Goal: Task Accomplishment & Management: Manage account settings

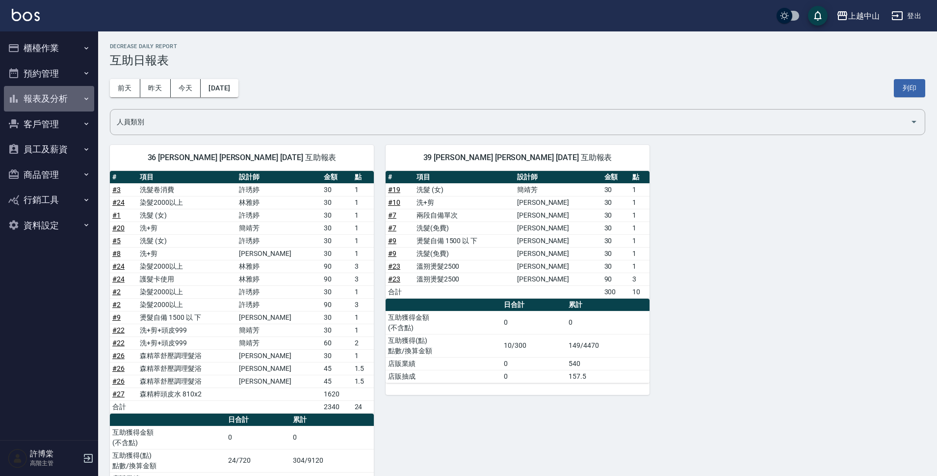
click at [42, 93] on button "報表及分析" at bounding box center [49, 99] width 90 height 26
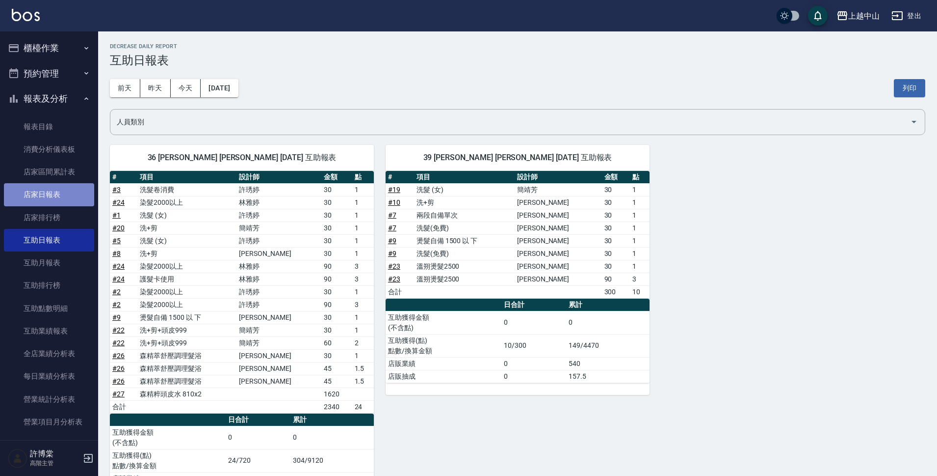
click at [52, 196] on link "店家日報表" at bounding box center [49, 194] width 90 height 23
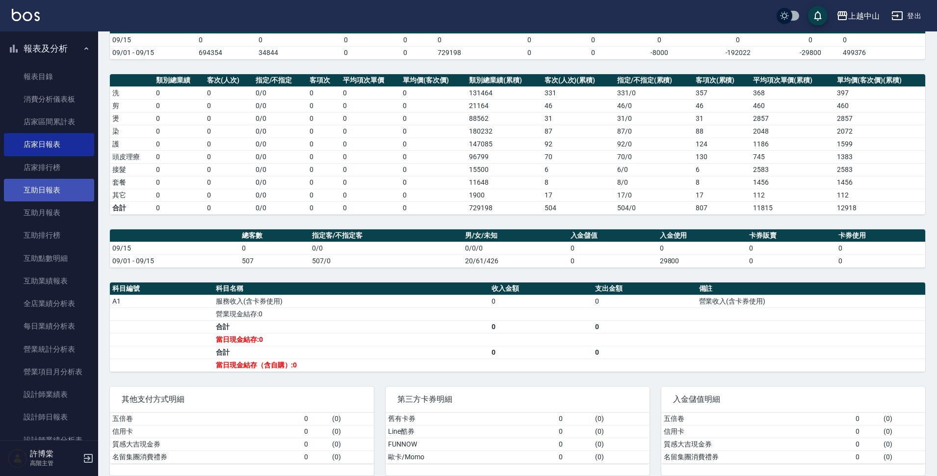
scroll to position [49, 0]
click at [71, 48] on button "報表及分析" at bounding box center [49, 50] width 90 height 26
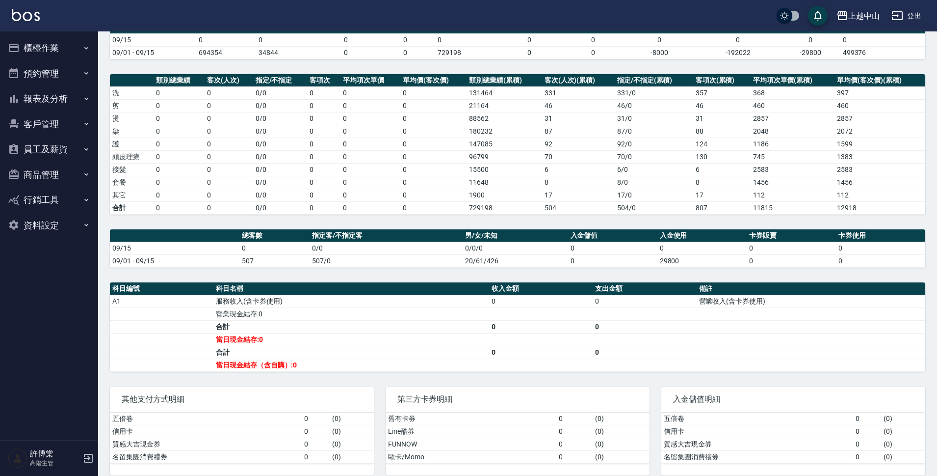
scroll to position [0, 0]
click at [66, 167] on button "商品管理" at bounding box center [49, 175] width 90 height 26
click at [56, 196] on button "行銷工具" at bounding box center [49, 200] width 90 height 26
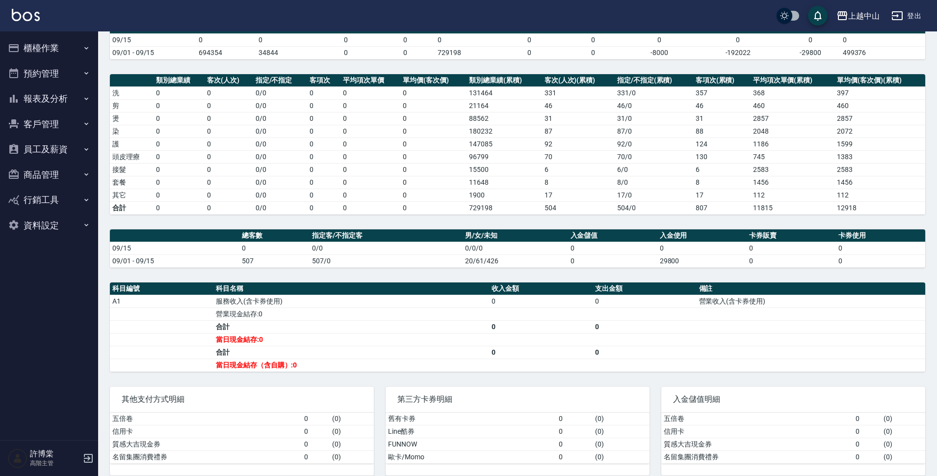
click at [44, 97] on button "報表及分析" at bounding box center [49, 99] width 90 height 26
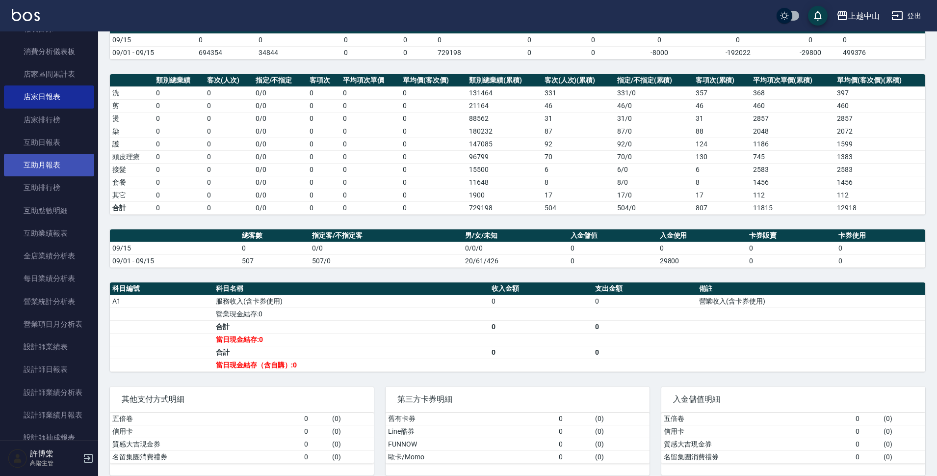
scroll to position [98, 0]
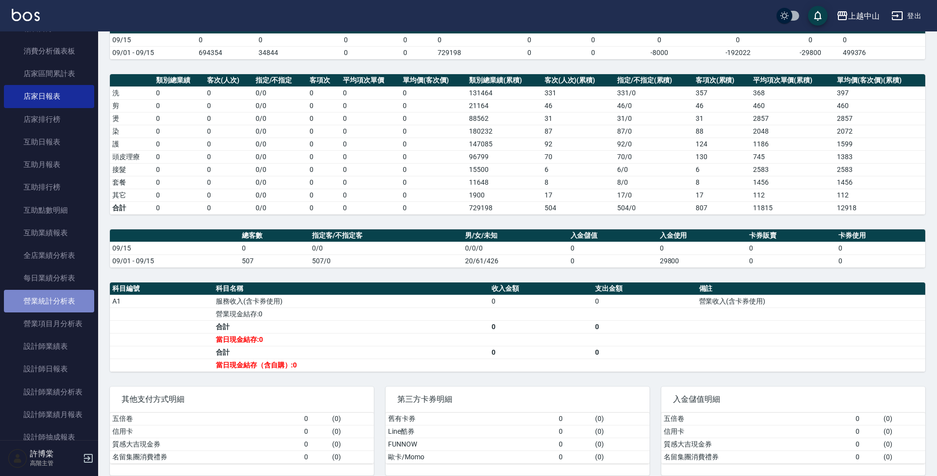
click at [49, 303] on link "營業統計分析表" at bounding box center [49, 301] width 90 height 23
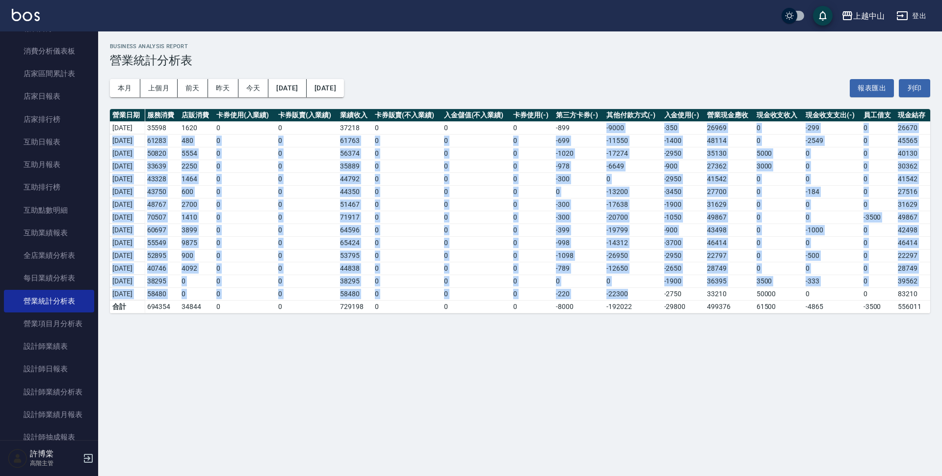
drag, startPoint x: 609, startPoint y: 128, endPoint x: 650, endPoint y: 296, distance: 173.3
click at [650, 296] on tbody "2025/09/14 35598 1620 0 0 37218 0 0 0 -899 -9000 -350 26969 0 -299 0 26670 2025…" at bounding box center [520, 216] width 821 height 191
click at [650, 296] on td "-22300" at bounding box center [633, 293] width 58 height 13
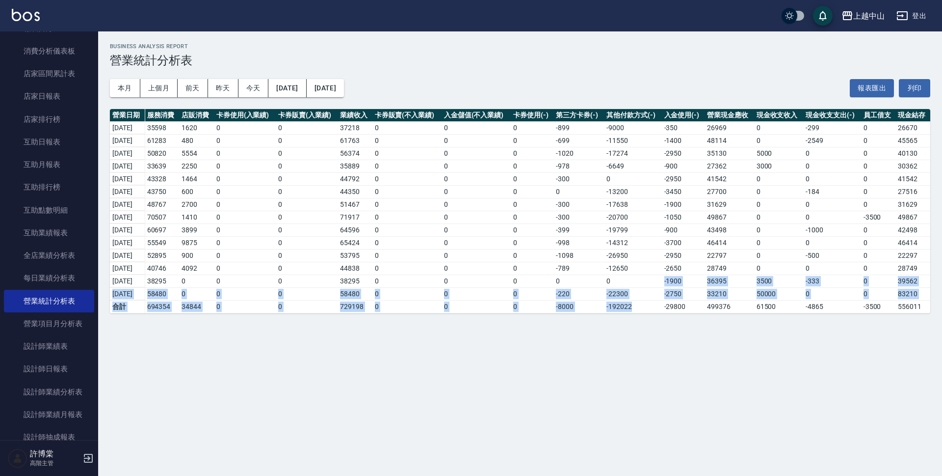
drag, startPoint x: 645, startPoint y: 304, endPoint x: 624, endPoint y: 276, distance: 35.3
click at [624, 276] on tbody "2025/09/14 35598 1620 0 0 37218 0 0 0 -899 -9000 -350 26969 0 -299 0 26670 2025…" at bounding box center [520, 216] width 821 height 191
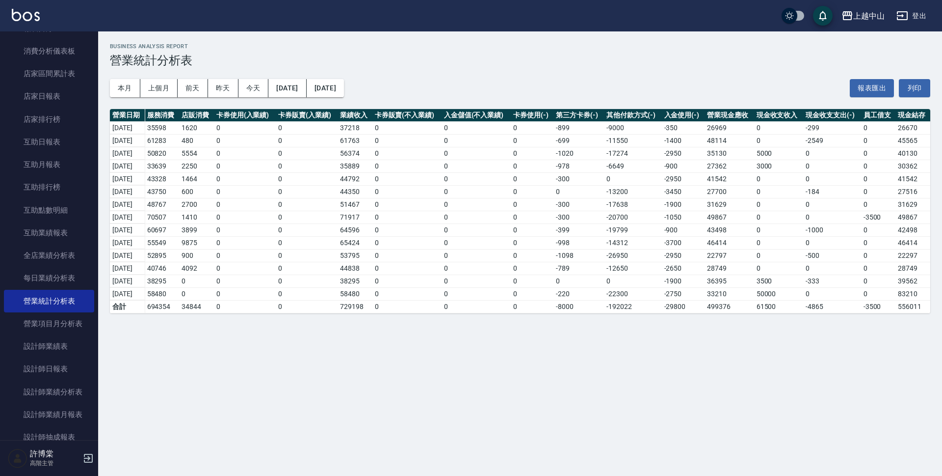
click at [627, 142] on td "-11550" at bounding box center [633, 140] width 58 height 13
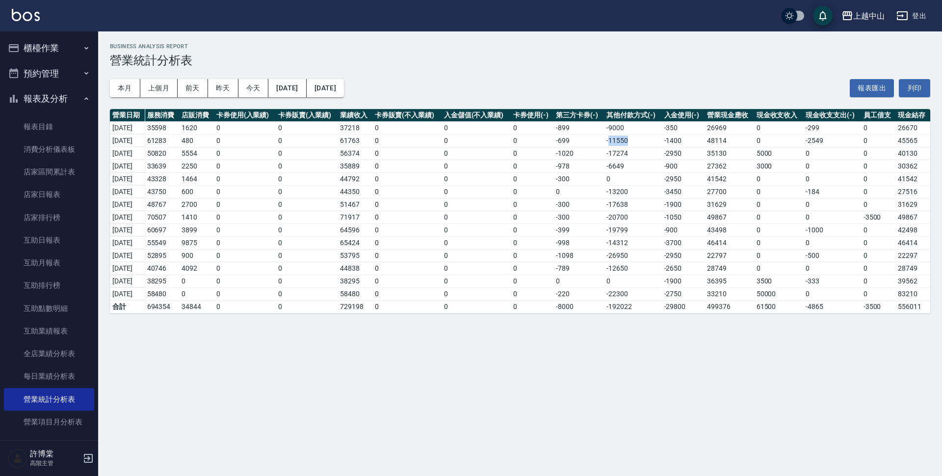
click at [42, 47] on button "櫃檯作業" at bounding box center [49, 48] width 90 height 26
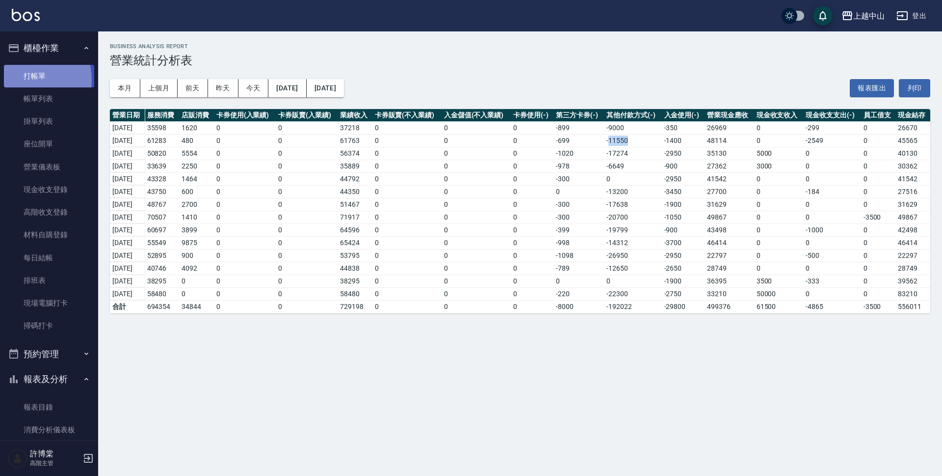
click at [26, 79] on link "打帳單" at bounding box center [49, 76] width 90 height 23
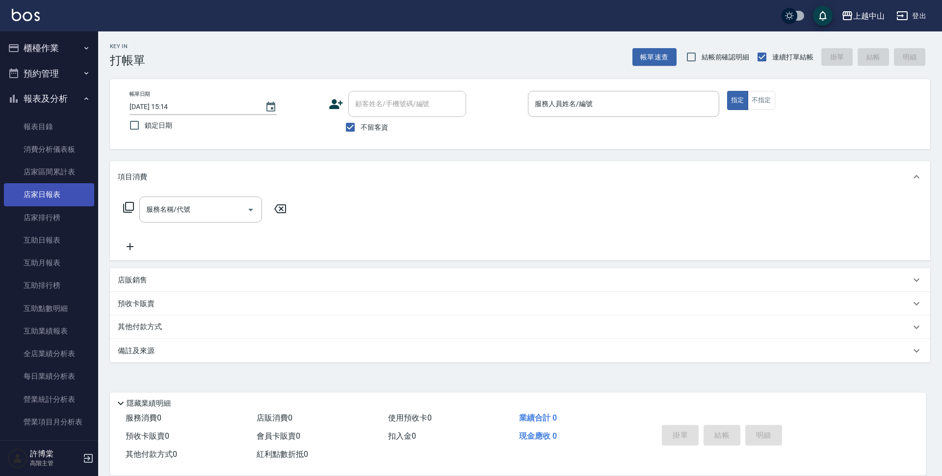
click at [77, 190] on link "店家日報表" at bounding box center [49, 194] width 90 height 23
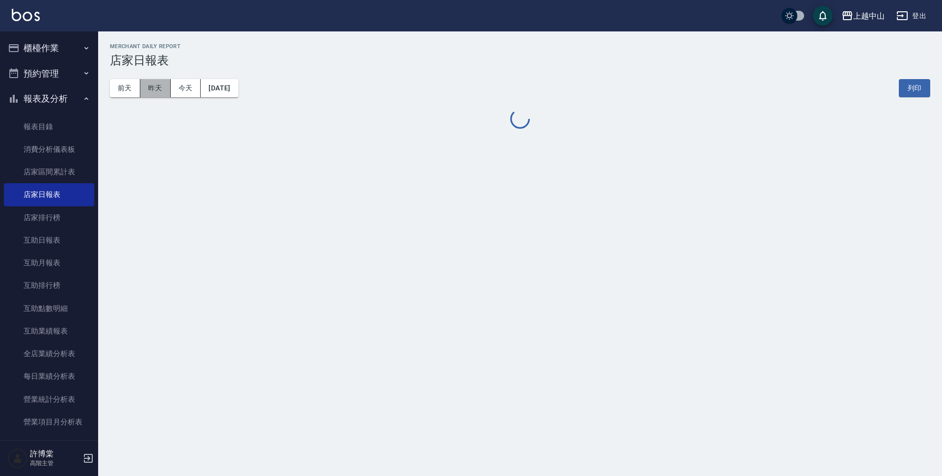
click at [150, 85] on button "昨天" at bounding box center [155, 88] width 30 height 18
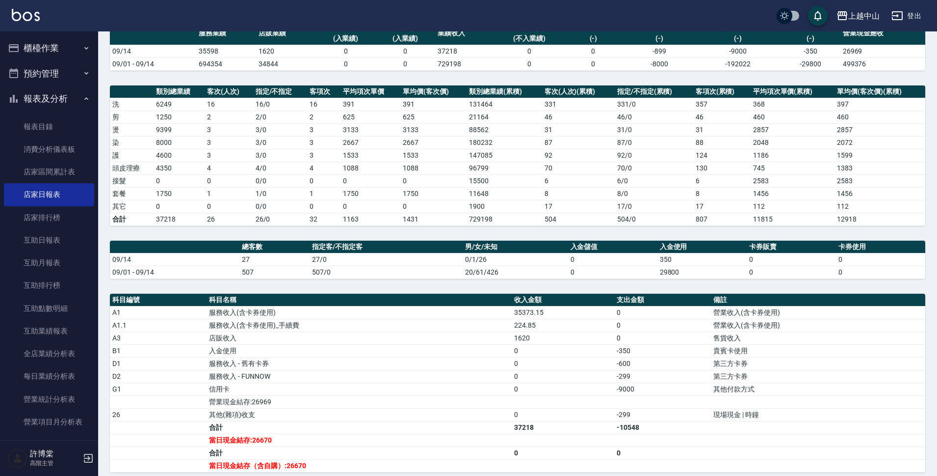
scroll to position [98, 0]
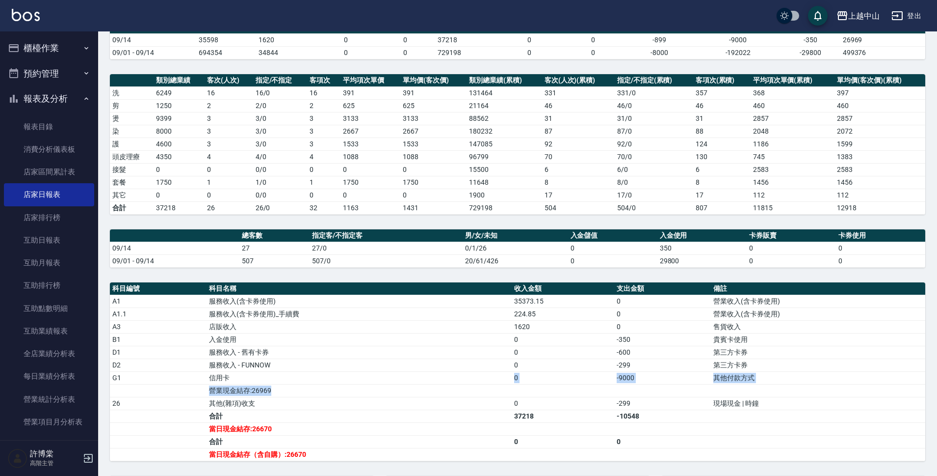
drag, startPoint x: 286, startPoint y: 378, endPoint x: 464, endPoint y: 385, distance: 178.3
click at [464, 385] on tbody "A1 服務收入(含卡券使用) 35373.15 0 營業收入(含卡券使用) A1.1 服務收入(含卡券使用)_手續費 224.85 0 營業收入(含卡券使用)…" at bounding box center [518, 377] width 816 height 166
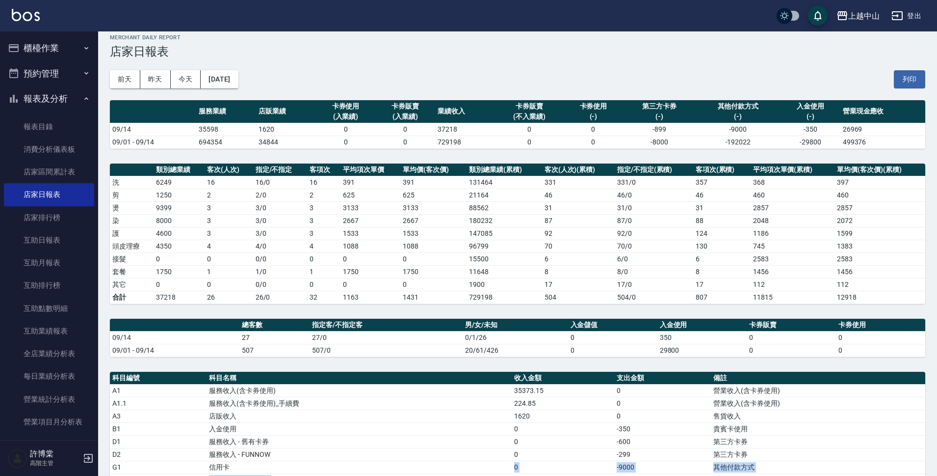
scroll to position [0, 0]
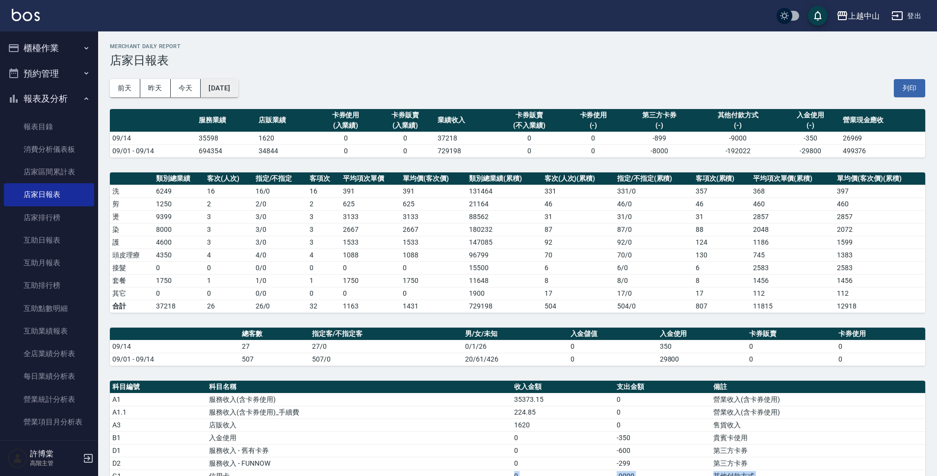
click at [238, 80] on button "[DATE]" at bounding box center [219, 88] width 37 height 18
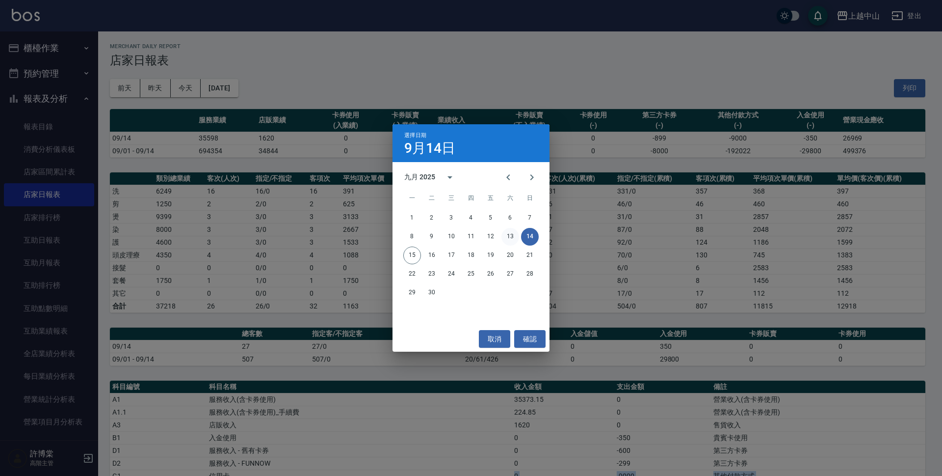
click at [504, 234] on button "13" at bounding box center [511, 237] width 18 height 18
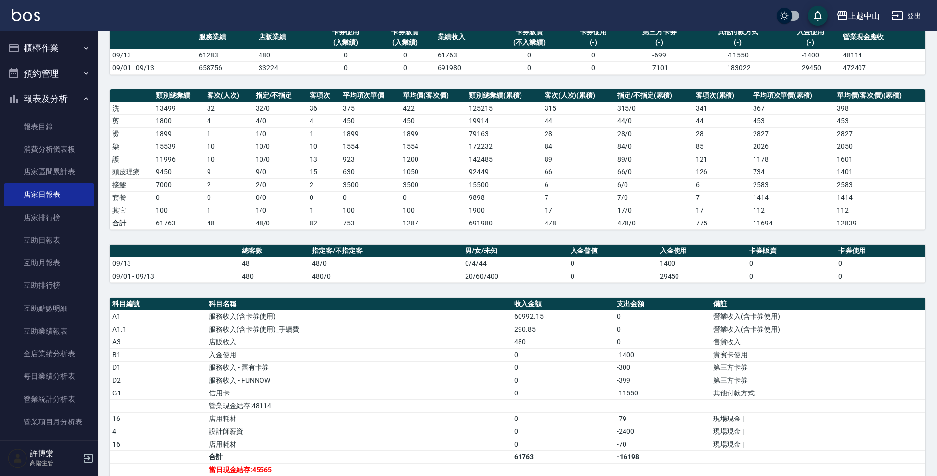
scroll to position [98, 0]
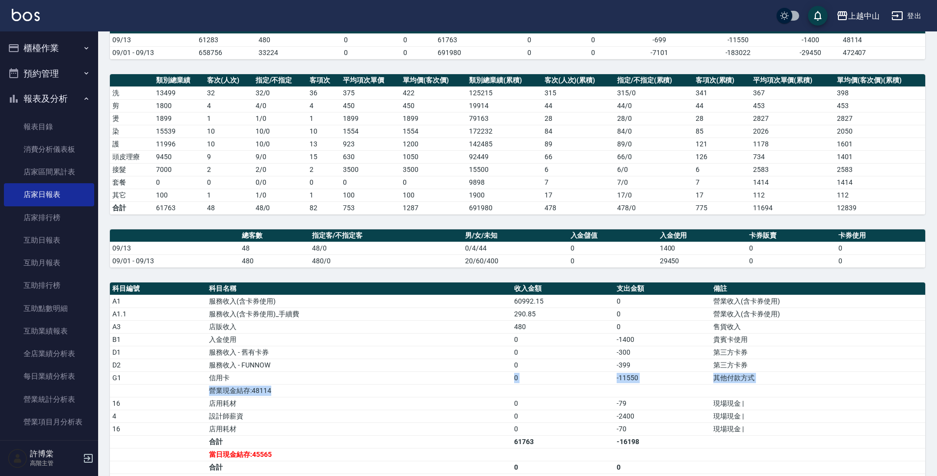
drag, startPoint x: 324, startPoint y: 373, endPoint x: 665, endPoint y: 386, distance: 341.3
click at [665, 386] on tbody "A1 服務收入(含卡券使用) 60992.15 0 營業收入(含卡券使用) A1.1 服務收入(含卡券使用)_手續費 290.85 0 營業收入(含卡券使用)…" at bounding box center [518, 389] width 816 height 191
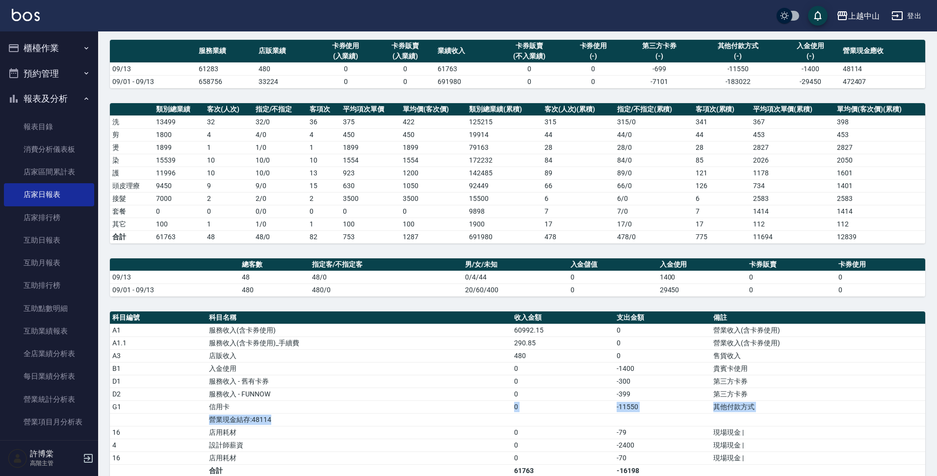
scroll to position [0, 0]
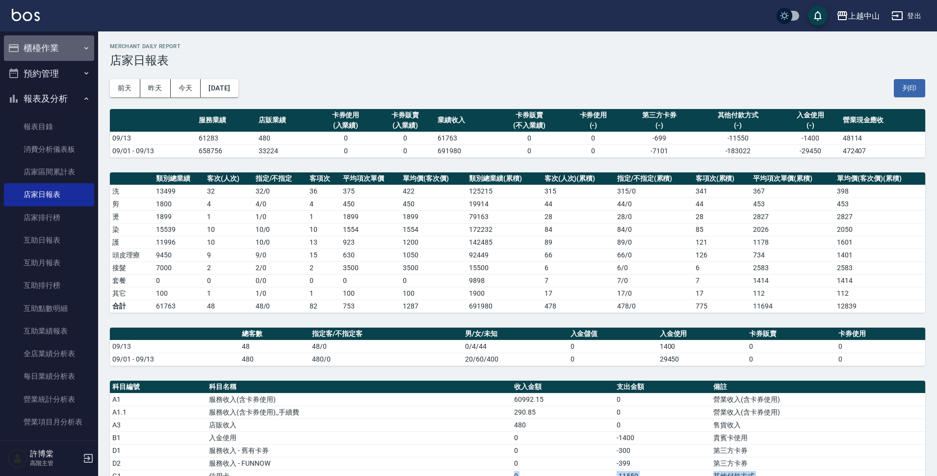
click at [66, 45] on button "櫃檯作業" at bounding box center [49, 48] width 90 height 26
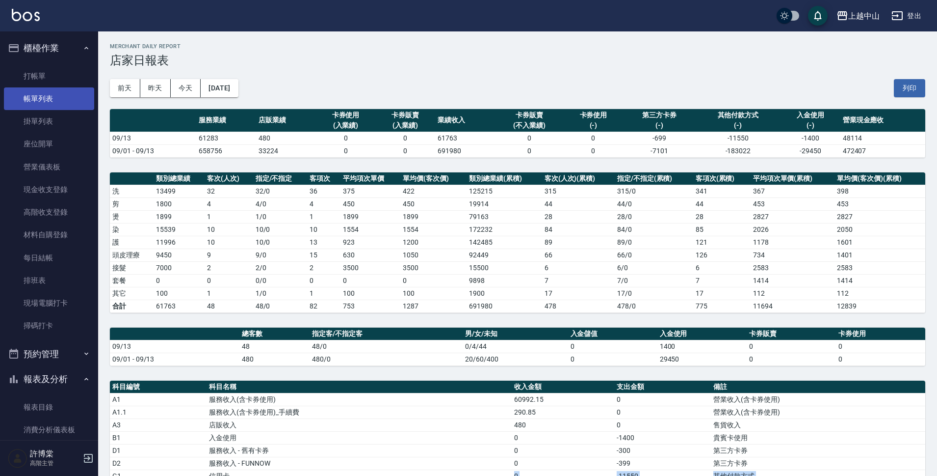
click at [53, 99] on link "帳單列表" at bounding box center [49, 98] width 90 height 23
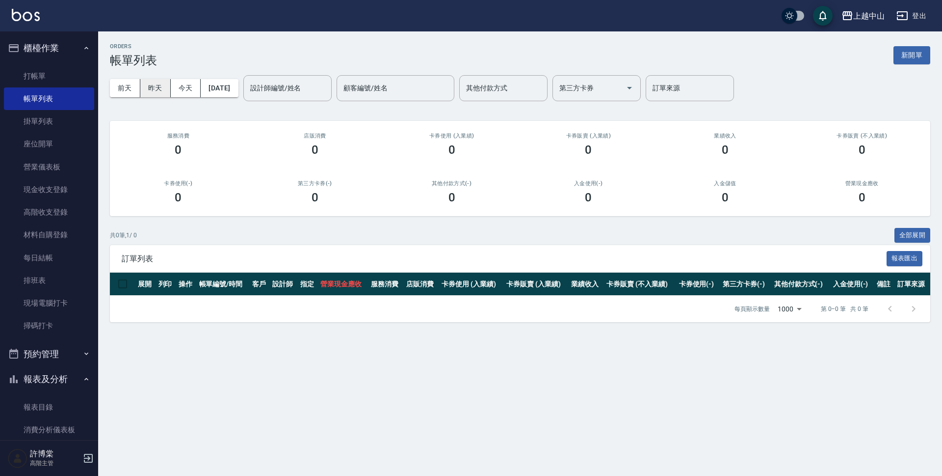
click at [156, 85] on button "昨天" at bounding box center [155, 88] width 30 height 18
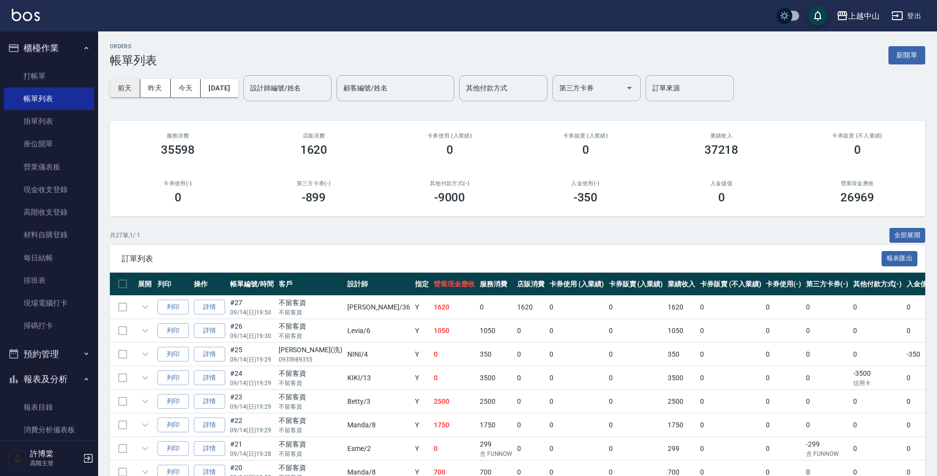
click at [124, 86] on button "前天" at bounding box center [125, 88] width 30 height 18
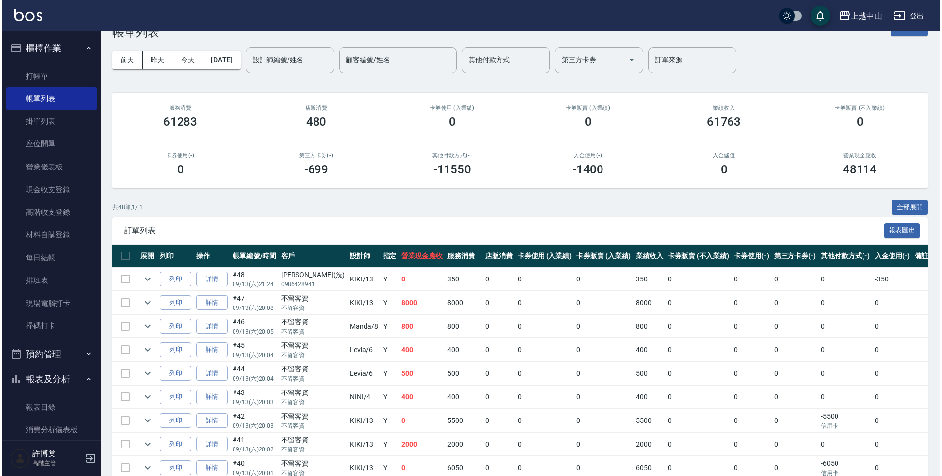
scroll to position [16, 0]
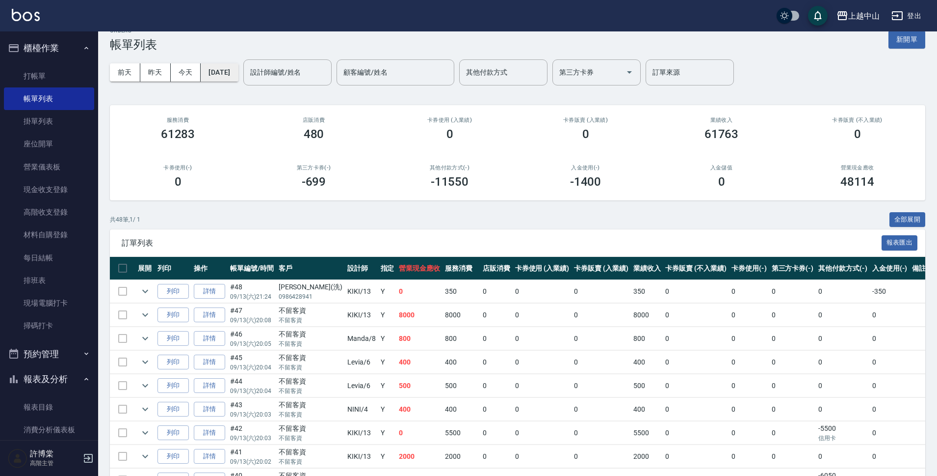
click at [228, 77] on button "[DATE]" at bounding box center [219, 72] width 37 height 18
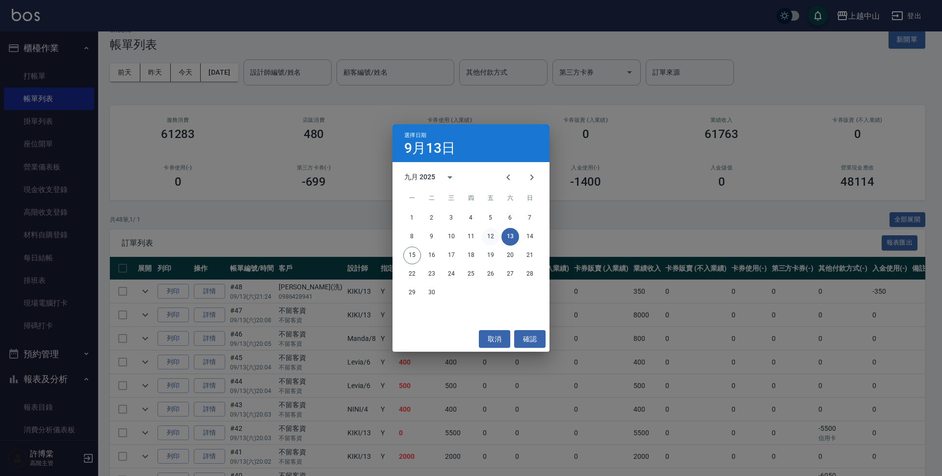
click at [493, 235] on button "12" at bounding box center [491, 237] width 18 height 18
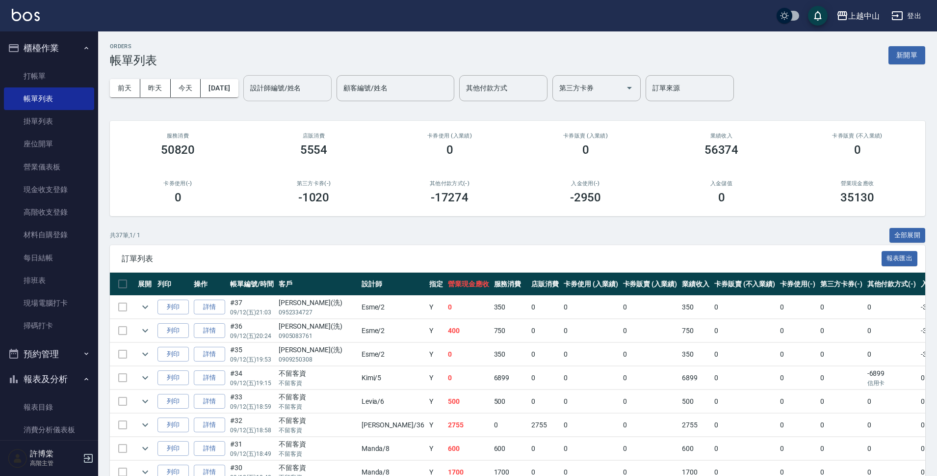
click at [308, 88] on div "設計師編號/姓名 設計師編號/姓名" at bounding box center [287, 88] width 88 height 26
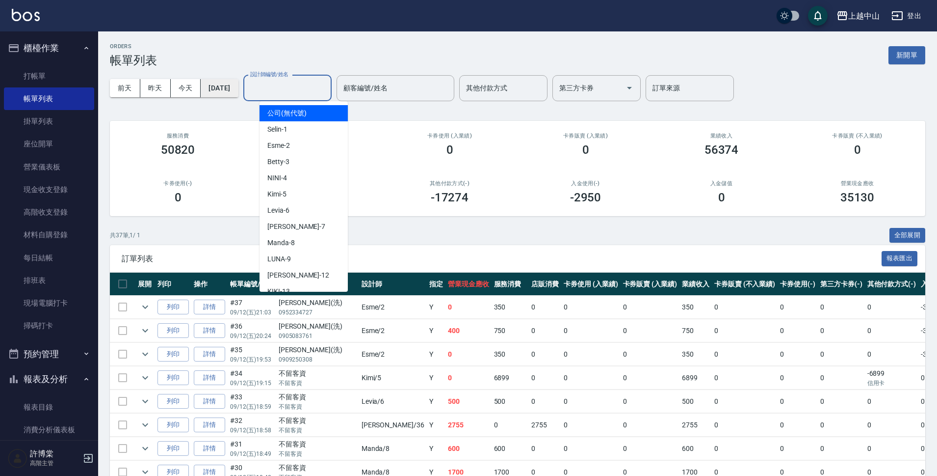
click at [238, 85] on button "[DATE]" at bounding box center [219, 88] width 37 height 18
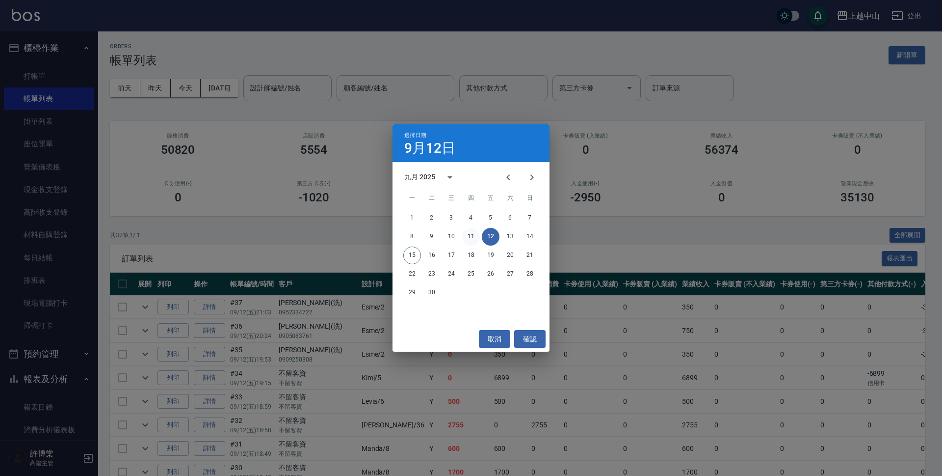
click at [470, 229] on button "11" at bounding box center [471, 237] width 18 height 18
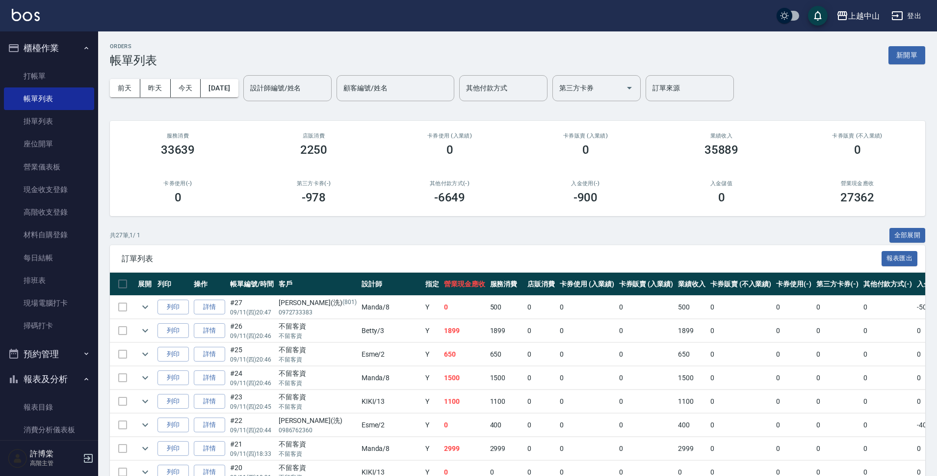
click at [723, 229] on div "共 27 筆, 1 / 1 全部展開" at bounding box center [518, 235] width 816 height 15
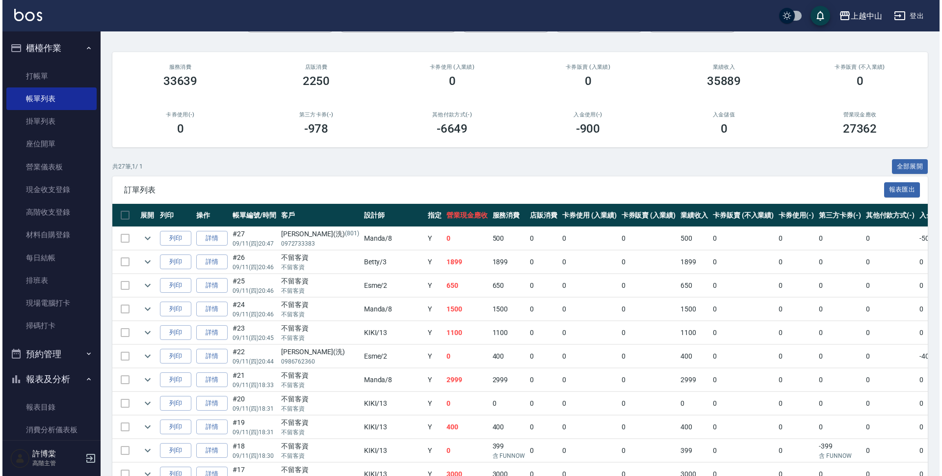
scroll to position [12, 0]
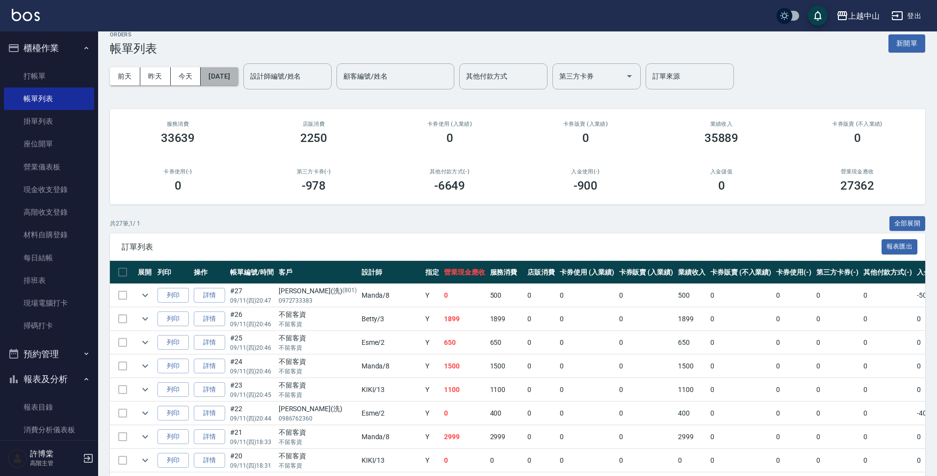
click at [238, 74] on button "[DATE]" at bounding box center [219, 76] width 37 height 18
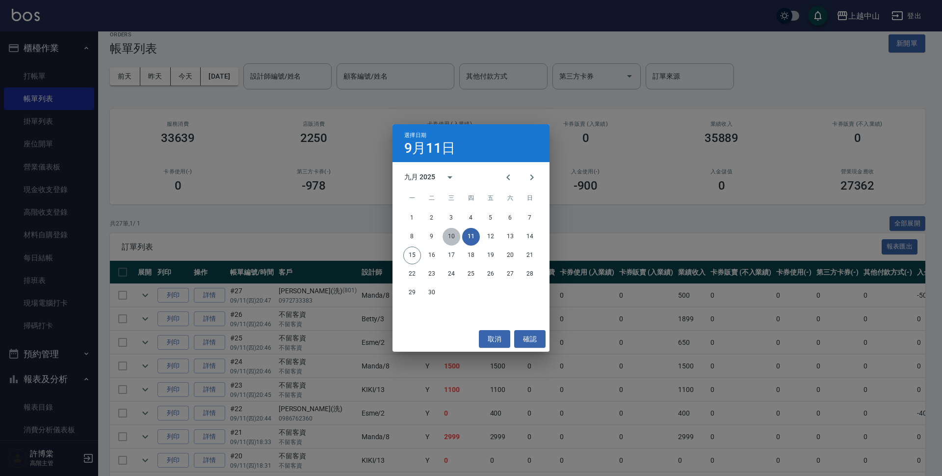
click at [454, 232] on button "10" at bounding box center [452, 237] width 18 height 18
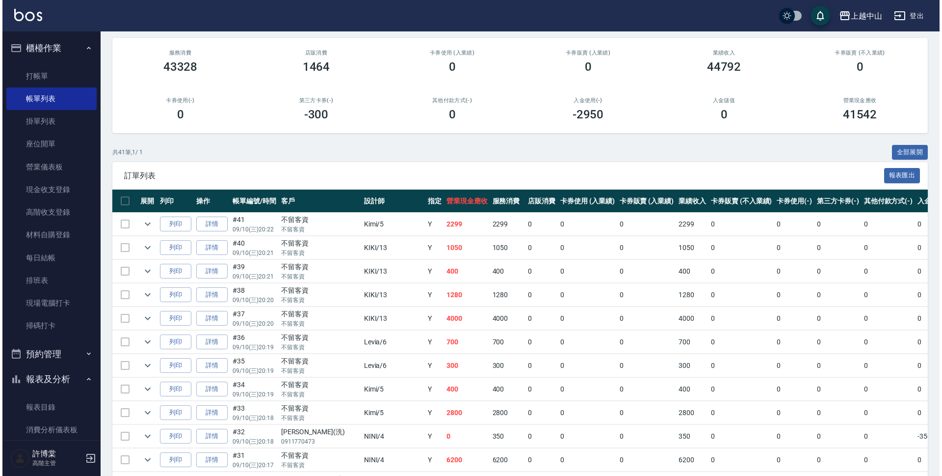
scroll to position [47, 0]
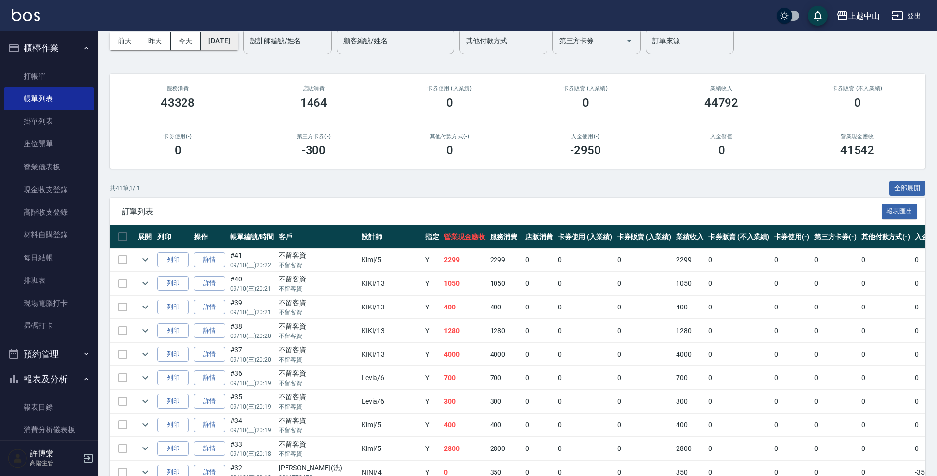
click at [225, 48] on button "[DATE]" at bounding box center [219, 41] width 37 height 18
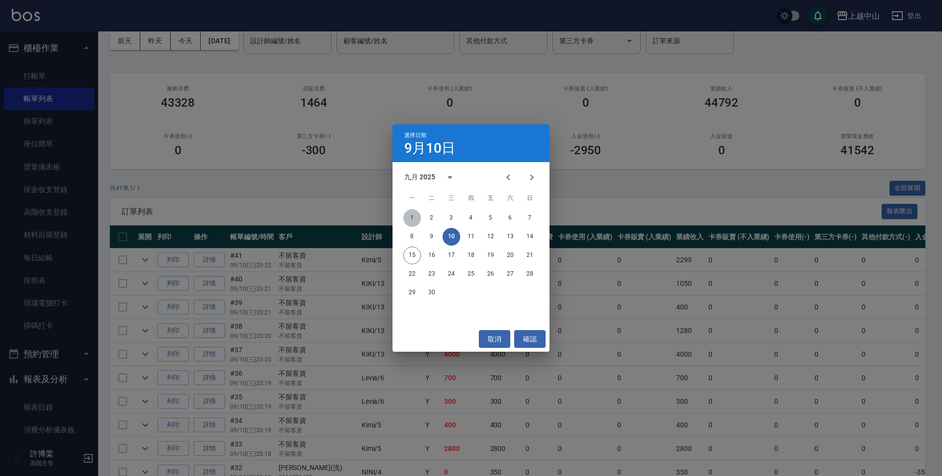
click at [411, 217] on button "1" at bounding box center [412, 218] width 18 height 18
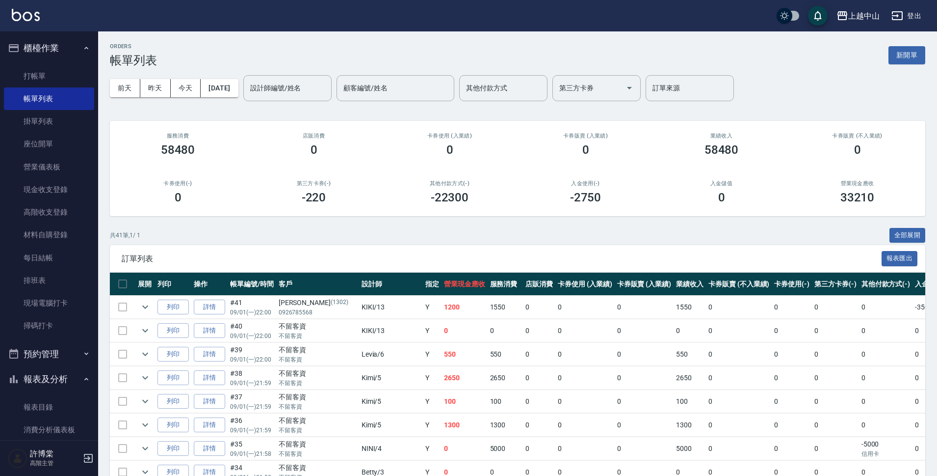
scroll to position [294, 0]
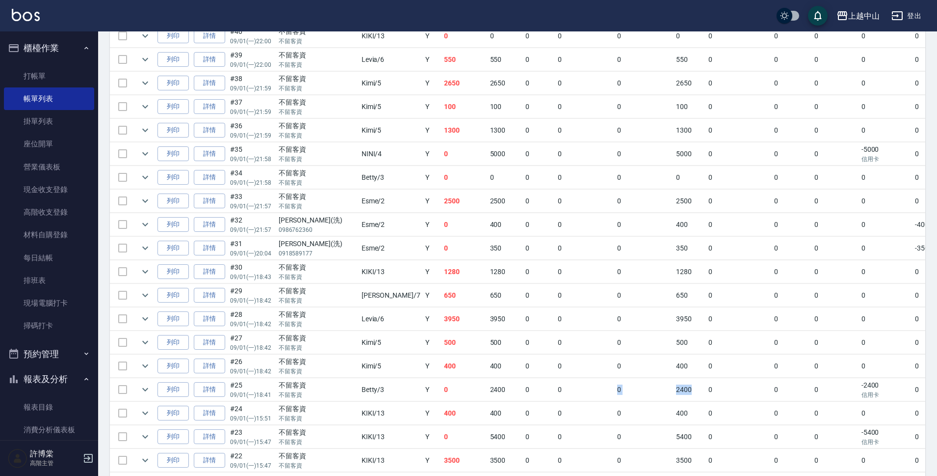
drag, startPoint x: 521, startPoint y: 386, endPoint x: 662, endPoint y: 381, distance: 141.4
click at [648, 382] on tr "列印 詳情 #25 09/01 (一) 18:41 不留客資 不留客資 Betty /3 Y 0 2400 0 0 0 2400 0 0 0 -2400 信用…" at bounding box center [557, 389] width 894 height 23
click at [706, 381] on td "0" at bounding box center [739, 389] width 66 height 23
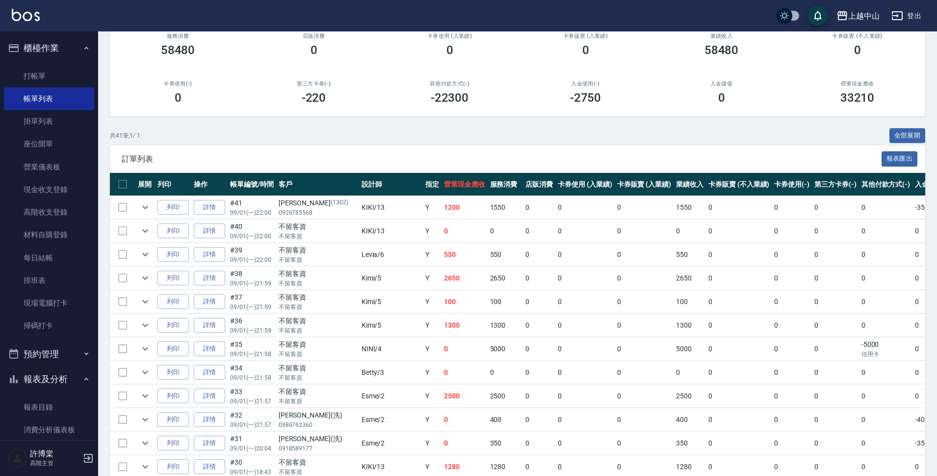
scroll to position [0, 0]
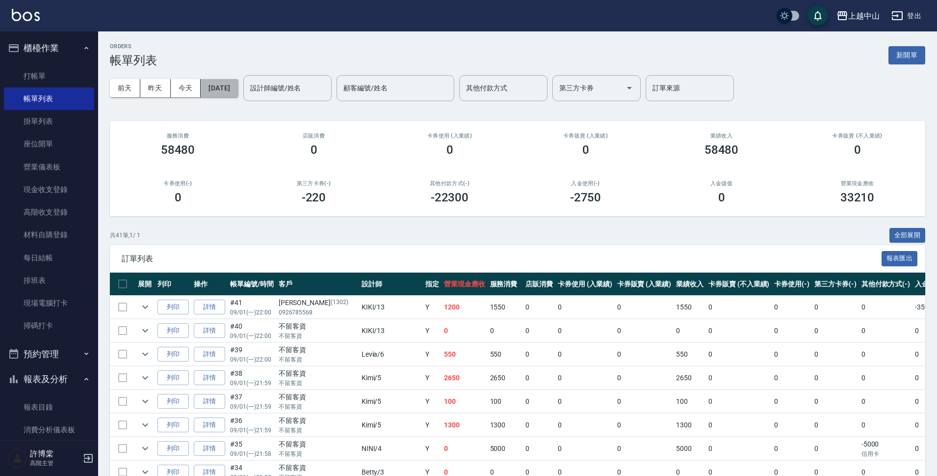
click at [238, 93] on button "[DATE]" at bounding box center [219, 88] width 37 height 18
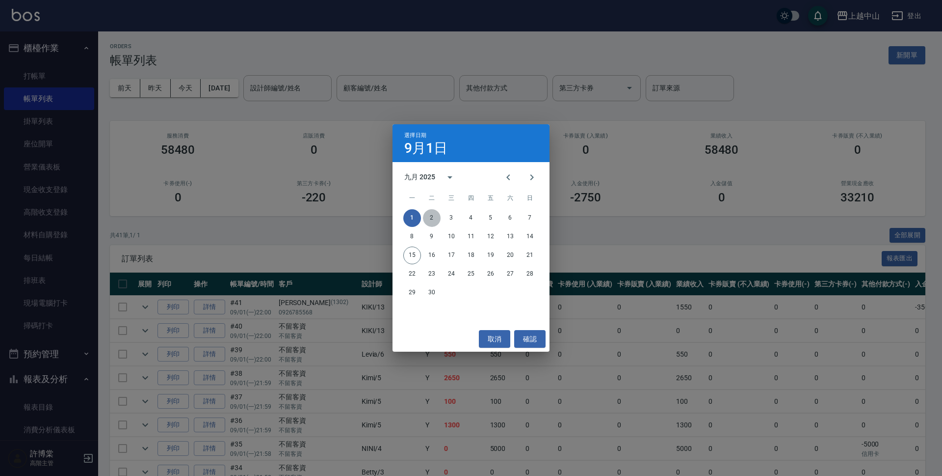
click at [430, 217] on button "2" at bounding box center [432, 218] width 18 height 18
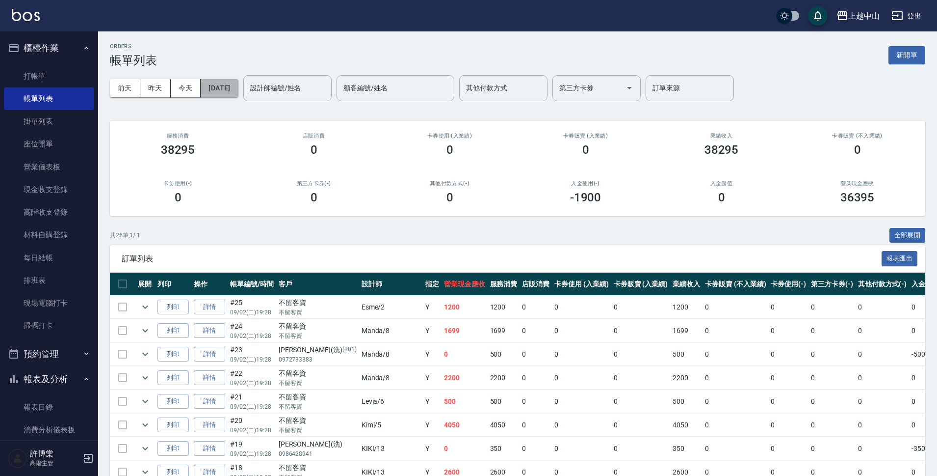
click at [226, 95] on button "[DATE]" at bounding box center [219, 88] width 37 height 18
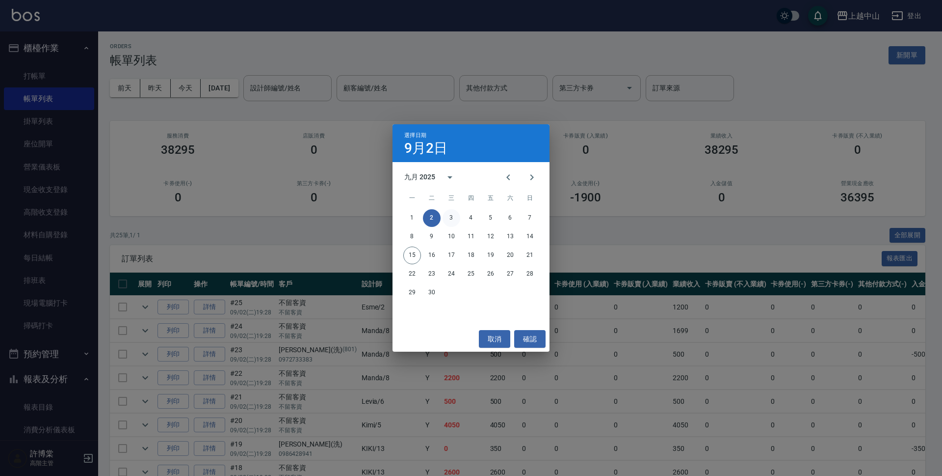
click at [446, 216] on button "3" at bounding box center [452, 218] width 18 height 18
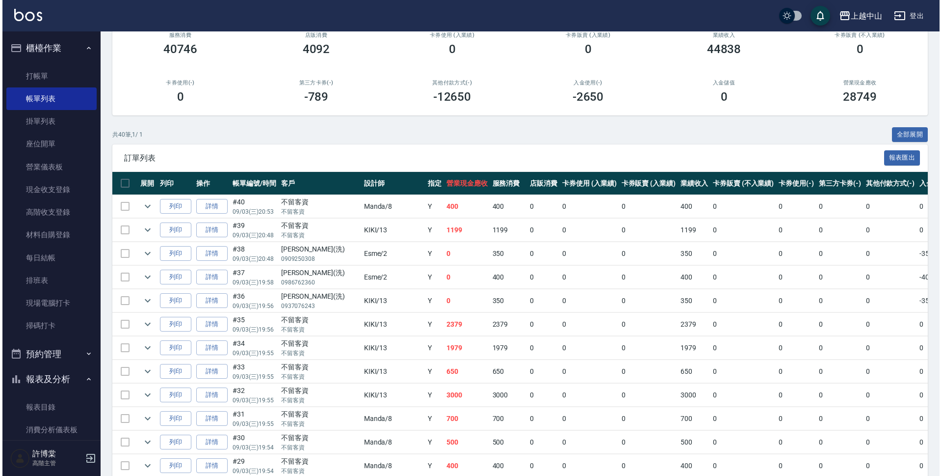
scroll to position [24, 0]
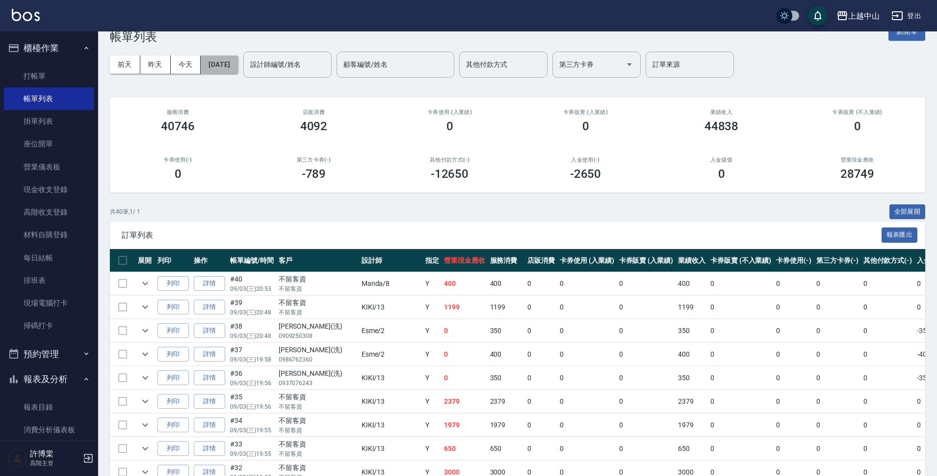
click at [228, 68] on button "[DATE]" at bounding box center [219, 64] width 37 height 18
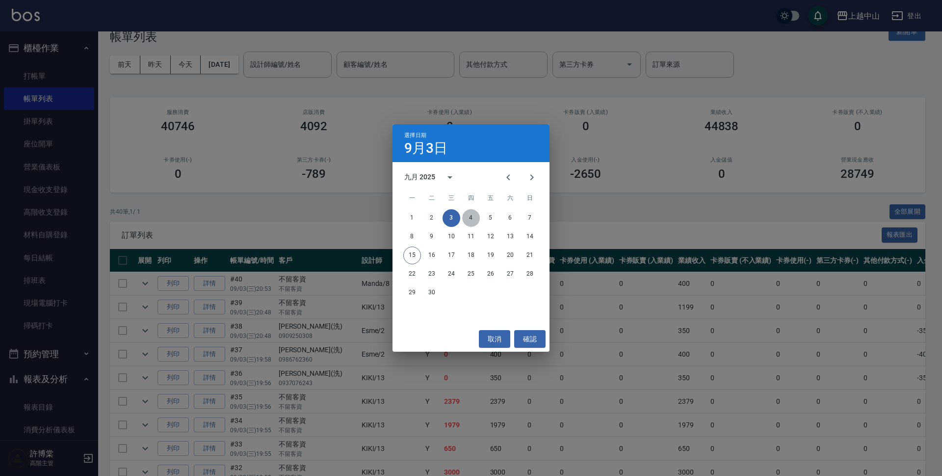
click at [473, 217] on button "4" at bounding box center [471, 218] width 18 height 18
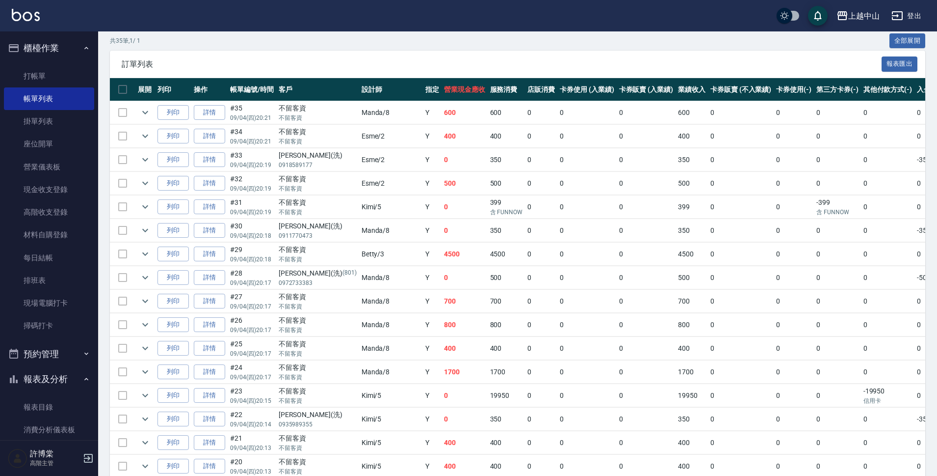
scroll to position [196, 0]
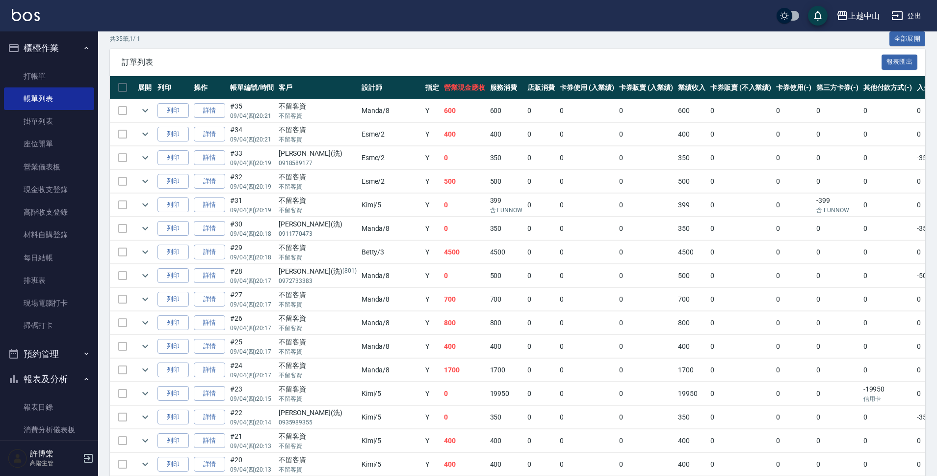
click at [861, 387] on td "-19950 信用卡" at bounding box center [888, 393] width 54 height 23
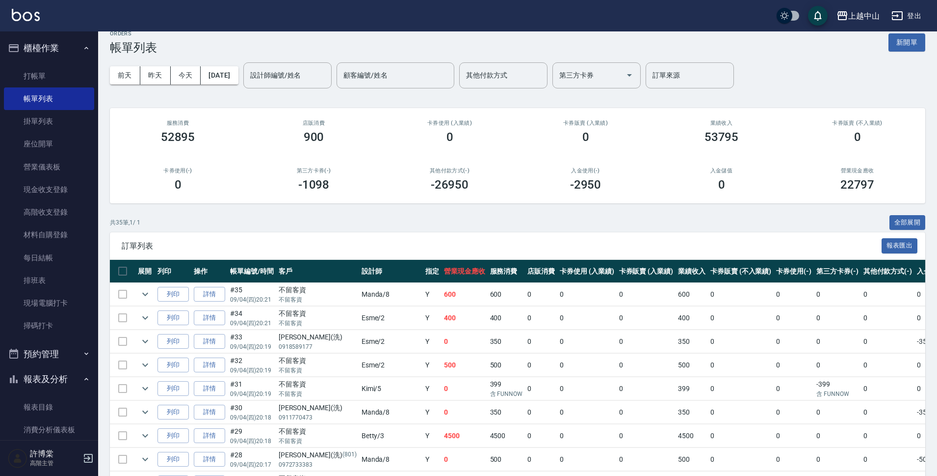
scroll to position [0, 0]
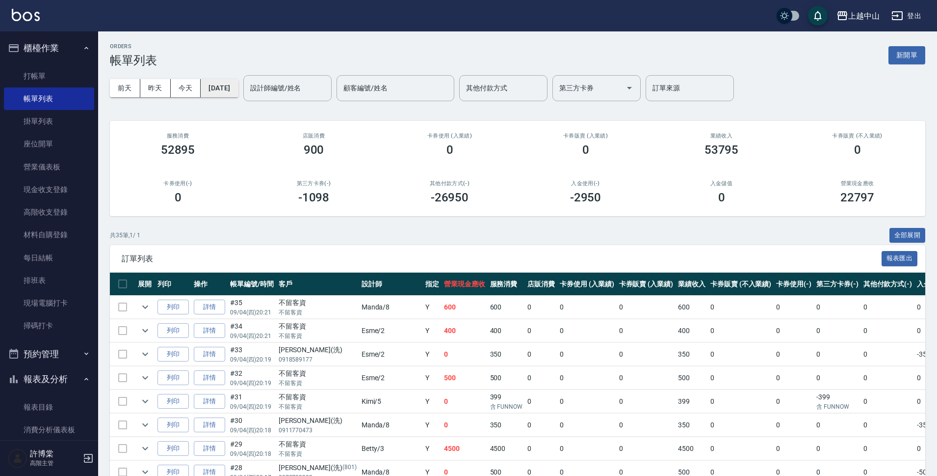
click at [219, 89] on button "[DATE]" at bounding box center [219, 88] width 37 height 18
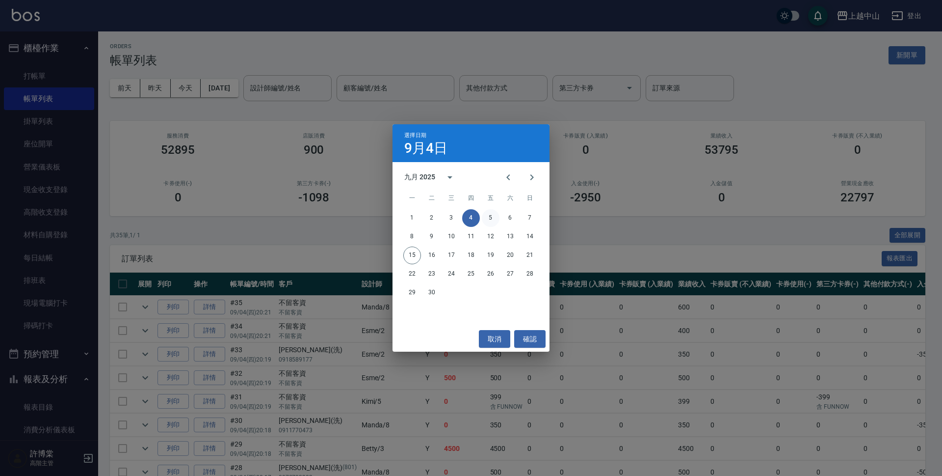
click at [489, 212] on button "5" at bounding box center [491, 218] width 18 height 18
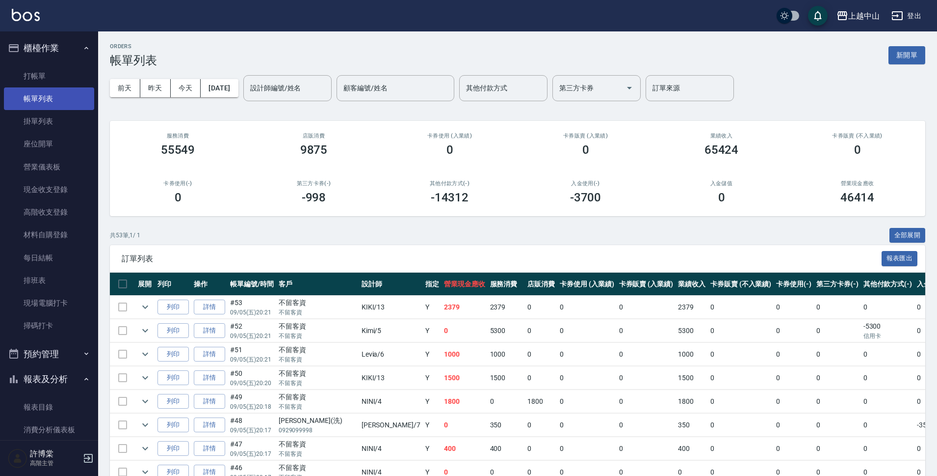
click at [46, 91] on link "帳單列表" at bounding box center [49, 98] width 90 height 23
click at [43, 90] on link "帳單列表" at bounding box center [49, 98] width 90 height 23
